Goal: Information Seeking & Learning: Learn about a topic

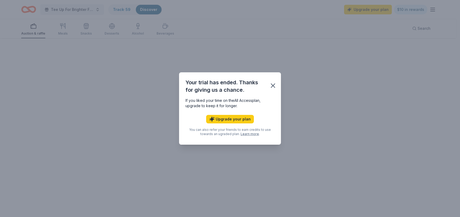
scroll to position [39, 0]
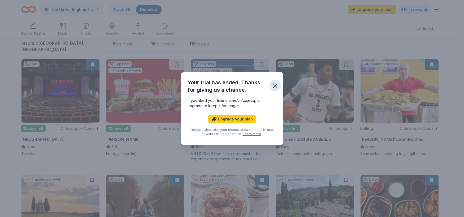
click at [274, 87] on icon "button" at bounding box center [275, 85] width 7 height 7
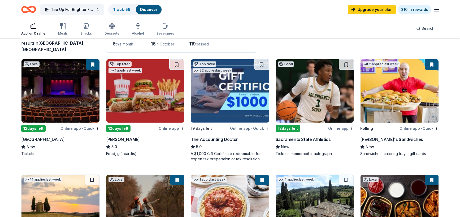
click at [31, 7] on icon "Home" at bounding box center [31, 9] width 8 height 5
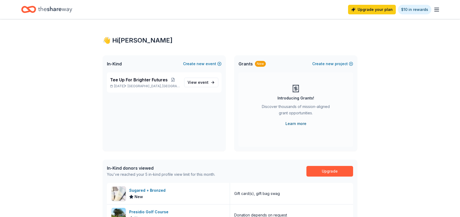
click at [298, 122] on link "Learn more" at bounding box center [296, 123] width 21 height 6
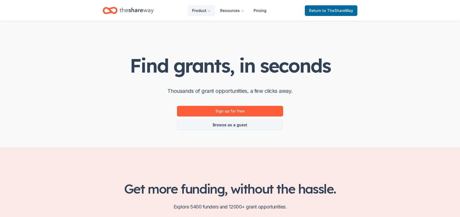
click at [243, 125] on link "Browse as a guest" at bounding box center [230, 124] width 106 height 11
